Goal: Information Seeking & Learning: Check status

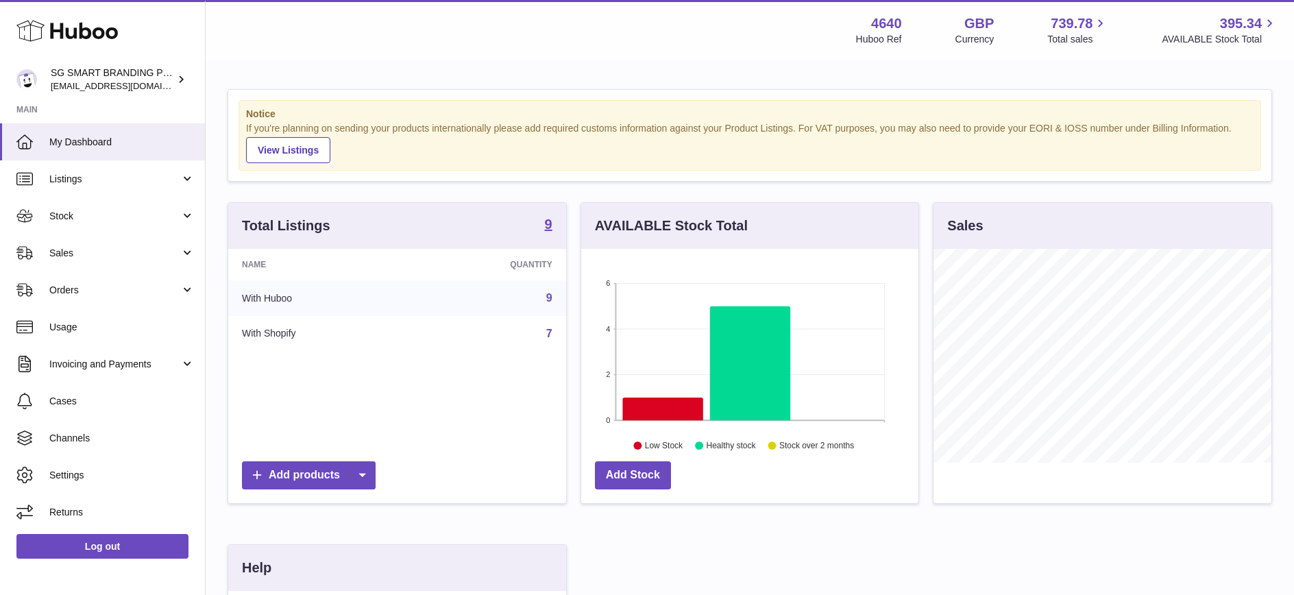
scroll to position [214, 337]
click at [93, 266] on link "Sales" at bounding box center [102, 252] width 205 height 37
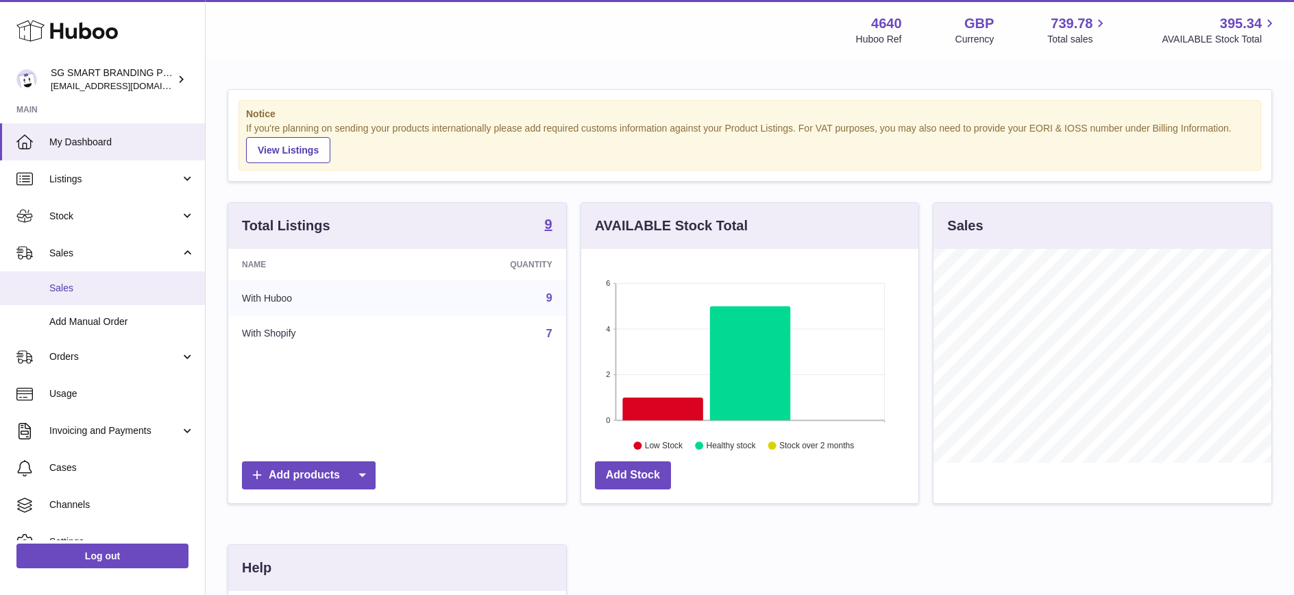
click at [95, 284] on span "Sales" at bounding box center [121, 288] width 145 height 13
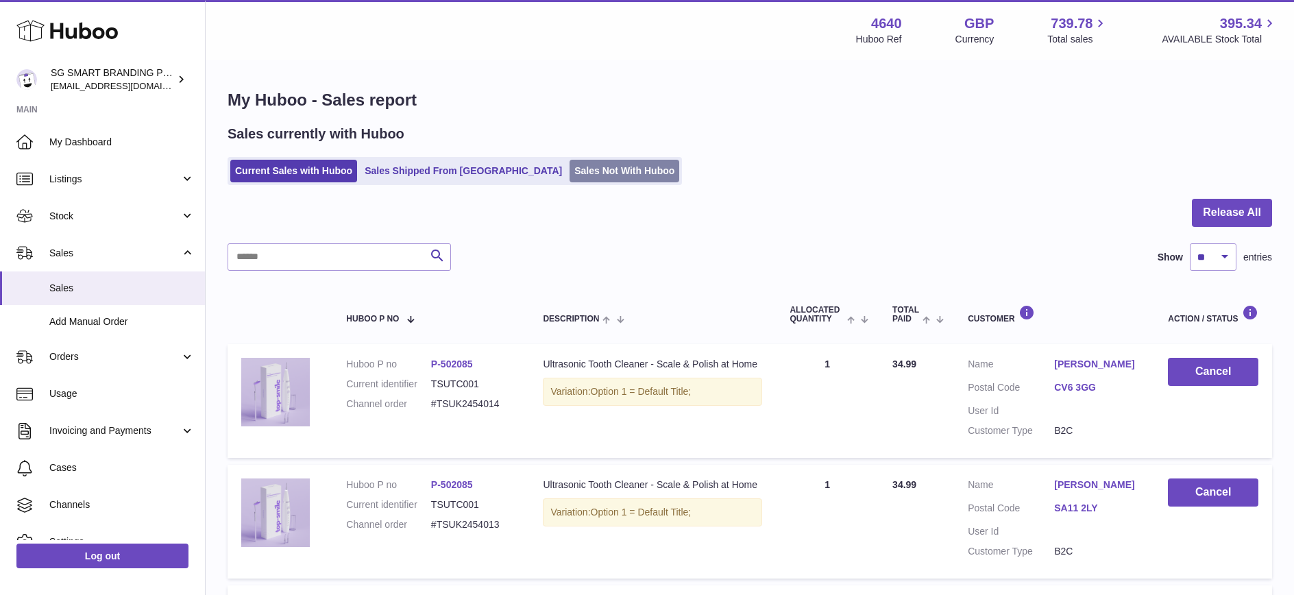
click at [570, 171] on link "Sales Not With Huboo" at bounding box center [625, 171] width 110 height 23
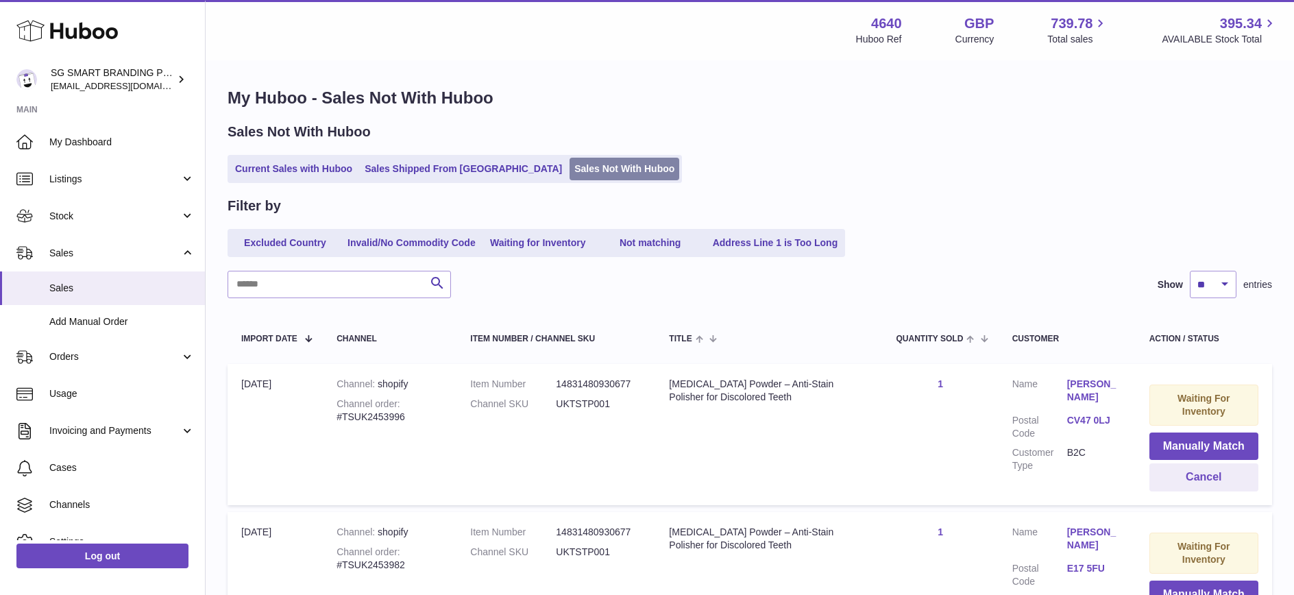
scroll to position [3, 0]
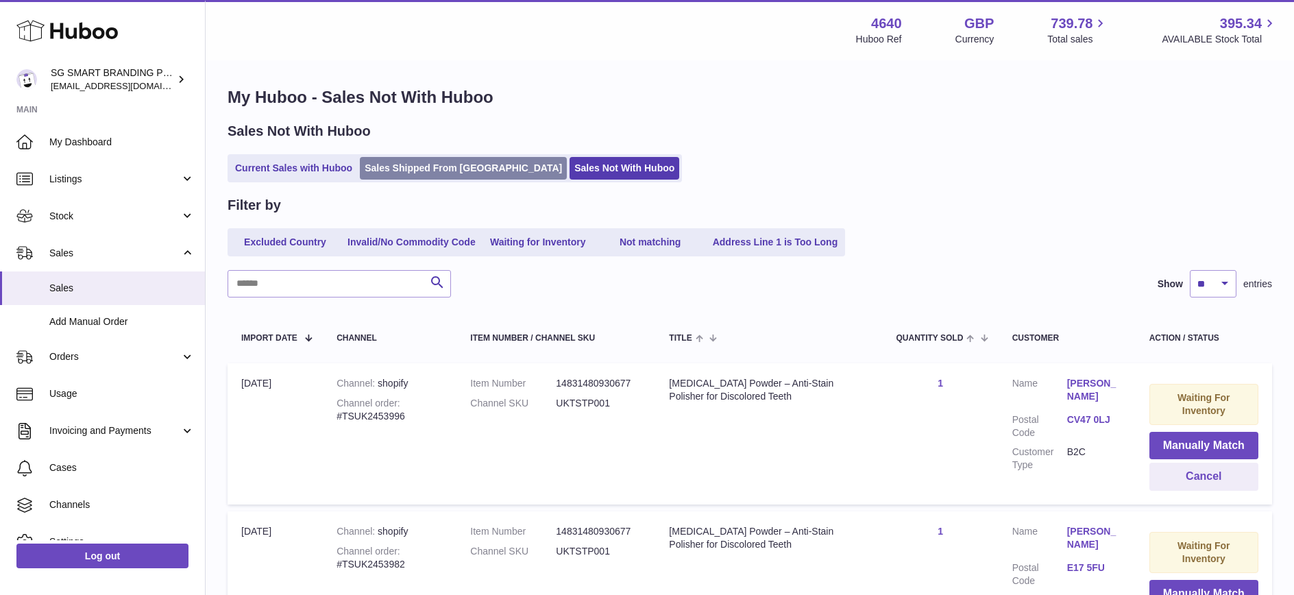
click at [421, 165] on link "Sales Shipped From Huboo" at bounding box center [463, 168] width 207 height 23
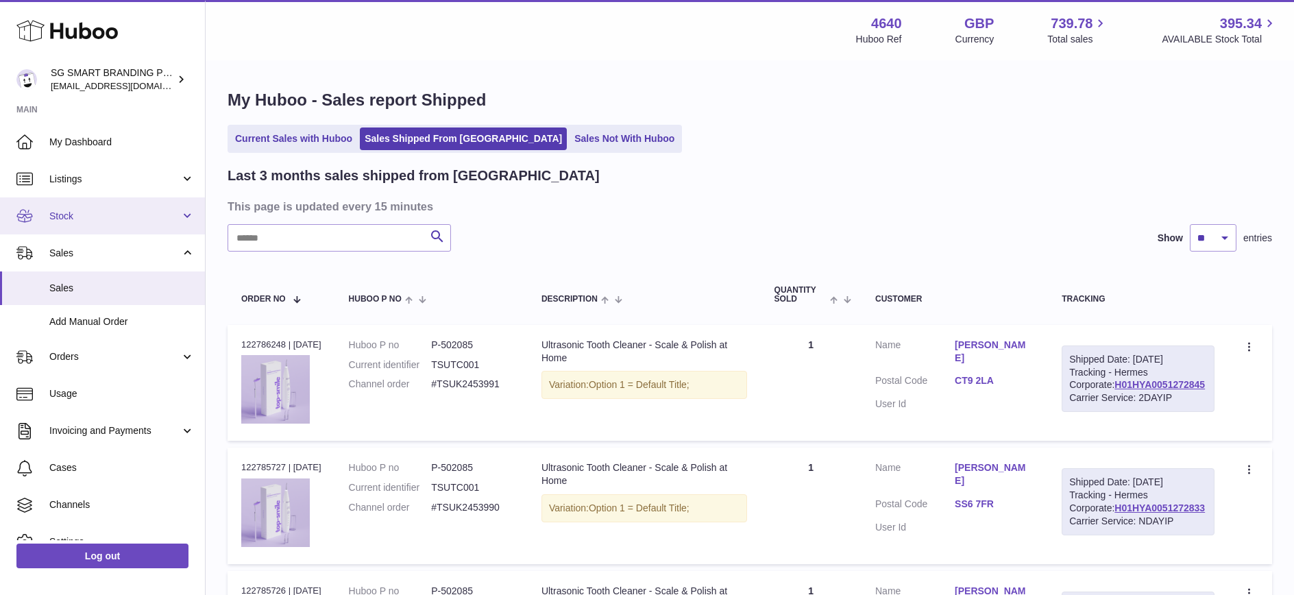
click at [96, 221] on span "Stock" at bounding box center [114, 216] width 131 height 13
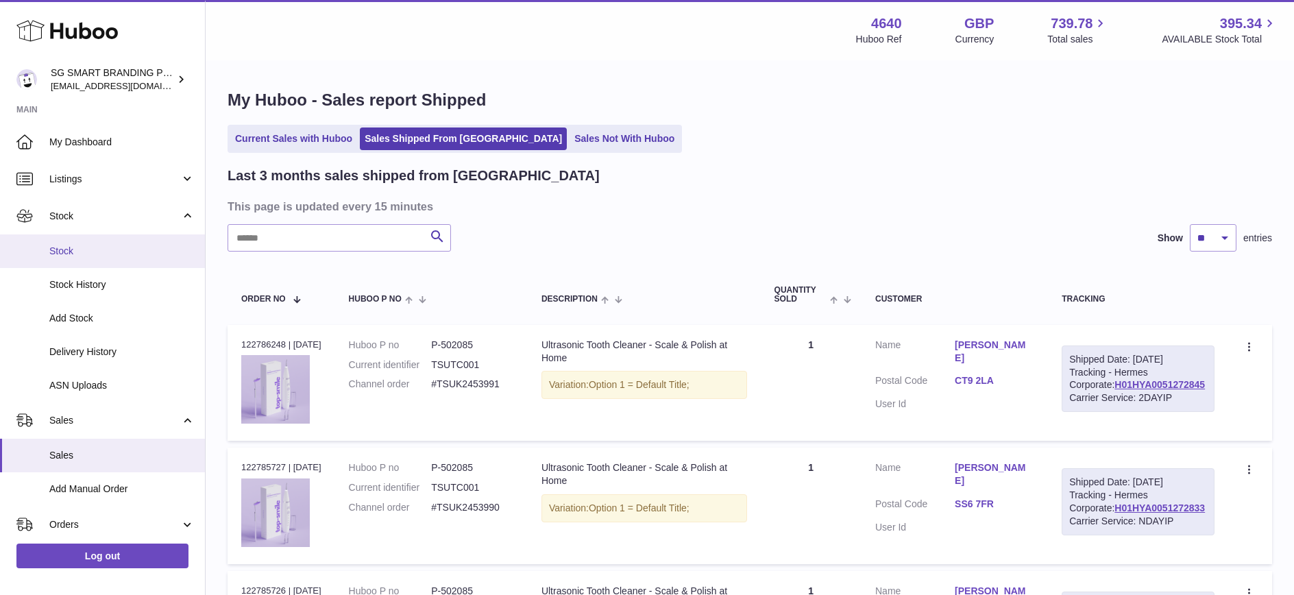
click at [82, 258] on link "Stock" at bounding box center [102, 251] width 205 height 34
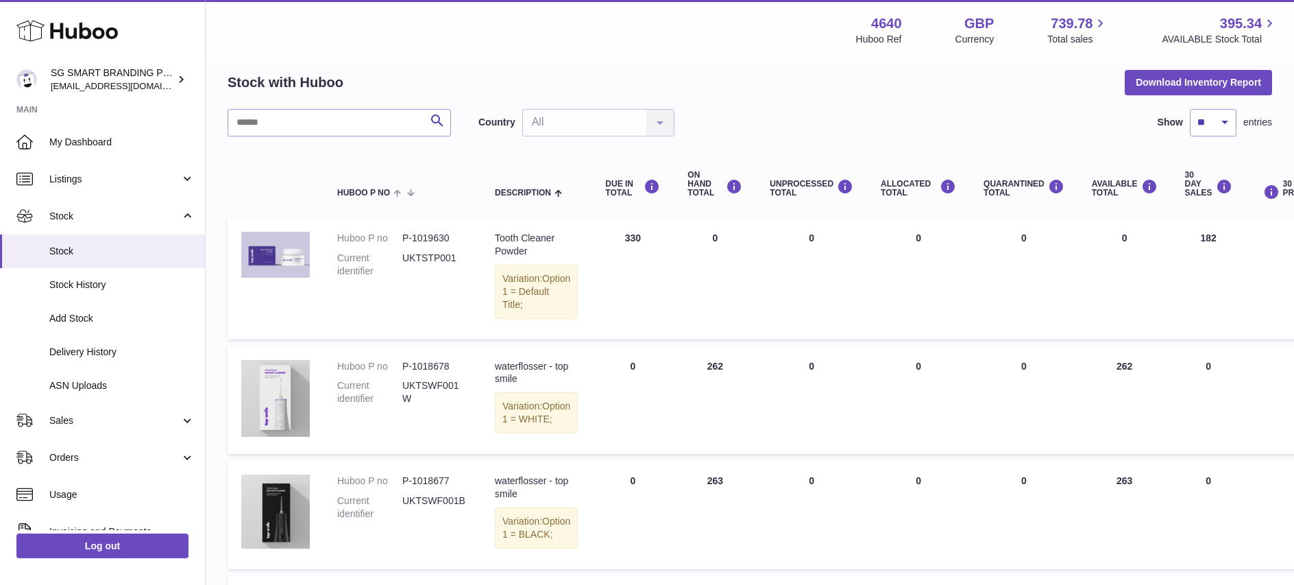
scroll to position [46, 0]
